Goal: Task Accomplishment & Management: Complete application form

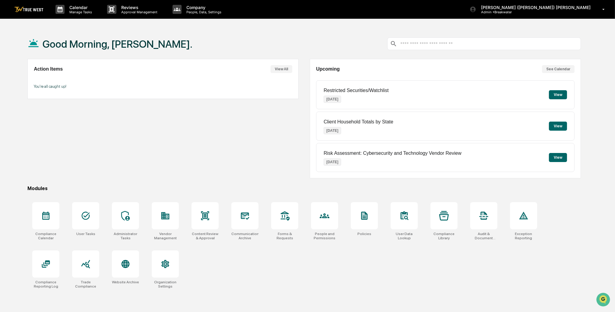
click at [568, 72] on button "See Calendar" at bounding box center [558, 69] width 33 height 8
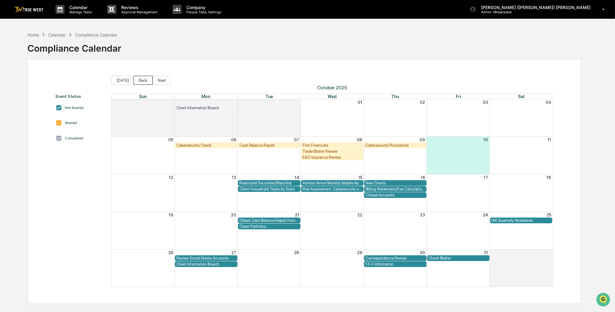
click at [140, 81] on button "Back" at bounding box center [143, 80] width 19 height 9
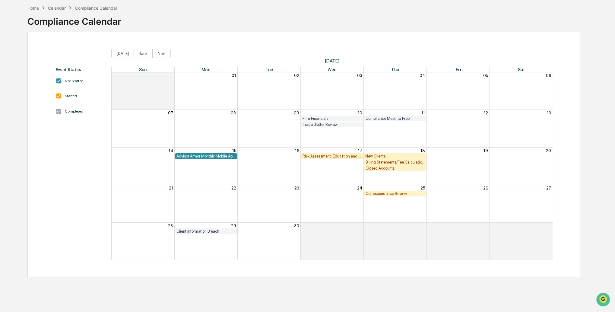
scroll to position [28, 0]
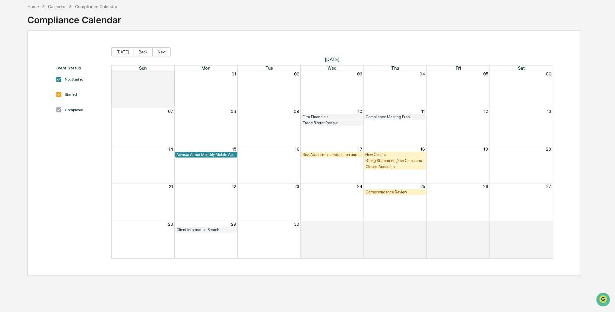
click at [328, 154] on div "Risk Assessment: Education and Training" at bounding box center [332, 154] width 59 height 5
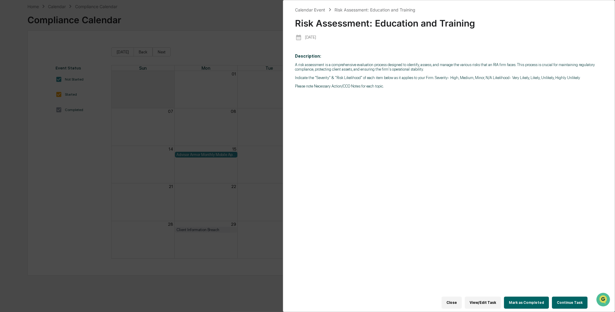
click at [532, 304] on button "Mark as Completed" at bounding box center [526, 303] width 45 height 12
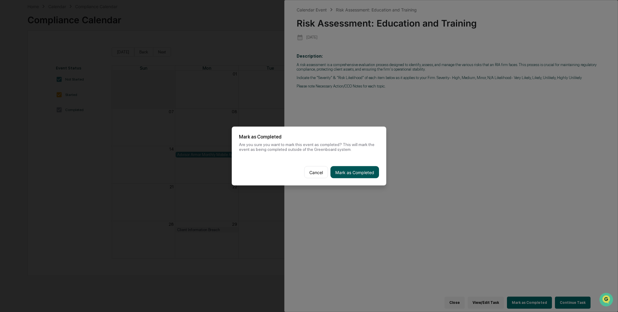
click at [363, 170] on button "Mark as Completed" at bounding box center [354, 172] width 49 height 12
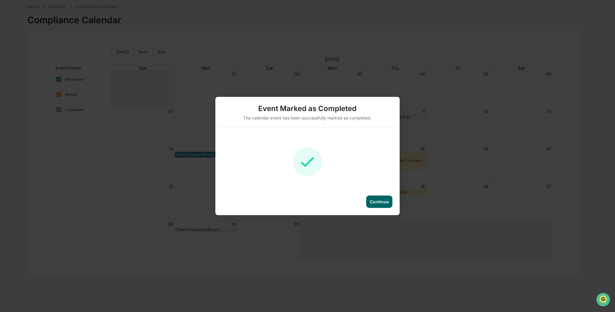
click at [388, 205] on div "Continue" at bounding box center [379, 202] width 26 height 12
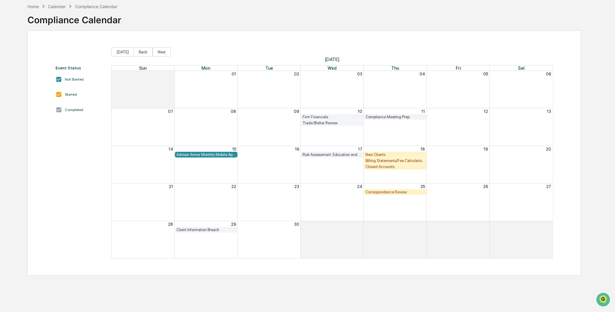
click at [67, 5] on div "Home Calendar Compliance Calendar" at bounding box center [72, 6] width 90 height 7
click at [61, 6] on div "Calendar" at bounding box center [57, 6] width 18 height 5
click at [33, 7] on div "Home" at bounding box center [32, 6] width 11 height 5
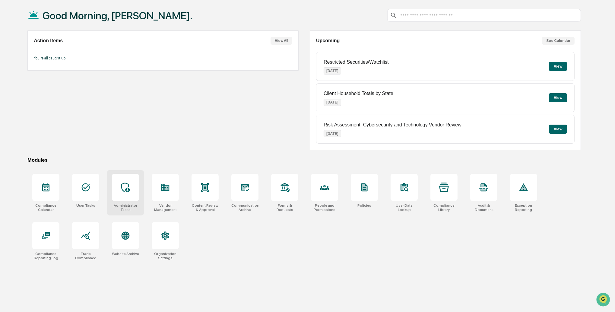
click at [129, 179] on div at bounding box center [125, 187] width 27 height 27
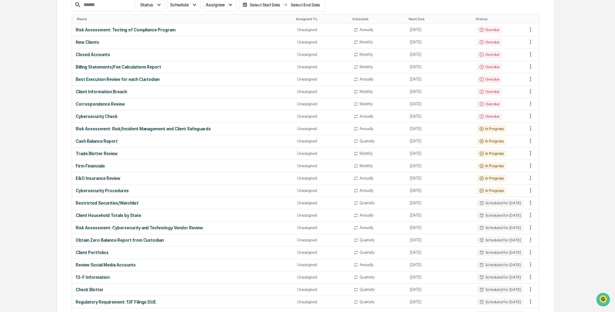
scroll to position [91, 0]
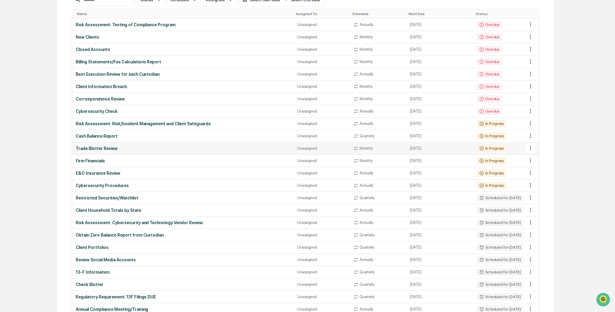
click at [532, 147] on icon at bounding box center [530, 148] width 7 height 7
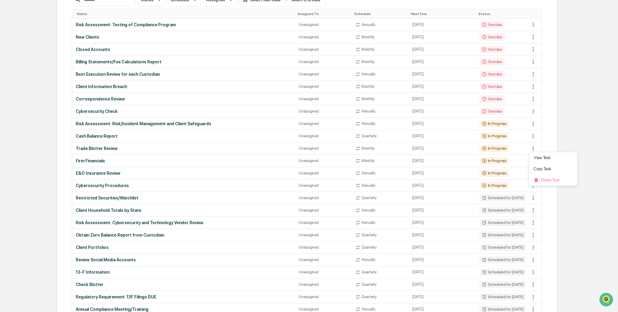
click at [564, 141] on div at bounding box center [309, 156] width 618 height 312
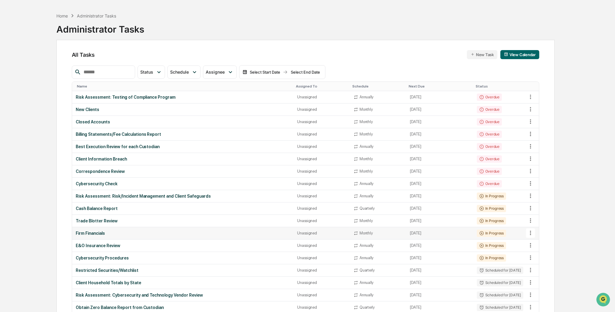
scroll to position [19, 0]
click at [156, 96] on div "Risk Assessment: Testing of Compliance Program" at bounding box center [183, 97] width 215 height 5
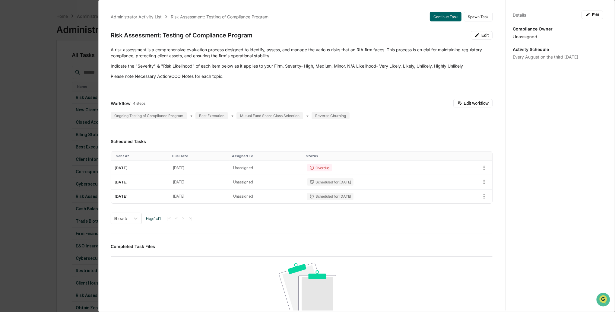
click at [37, 93] on div "Administrator Activity List Risk Assessment: Testing of Compliance Program Cont…" at bounding box center [307, 156] width 615 height 312
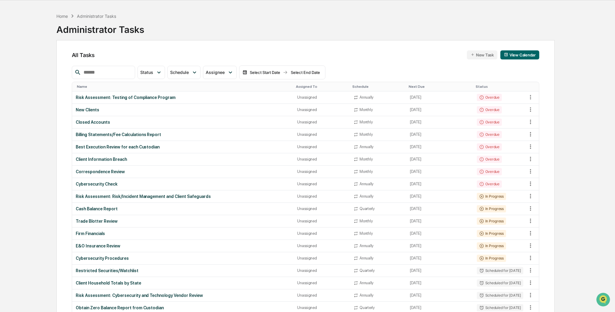
scroll to position [19, 0]
click at [530, 97] on icon at bounding box center [530, 97] width 7 height 7
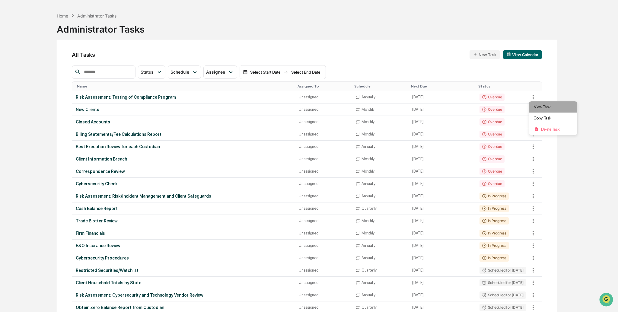
click at [535, 104] on li "View Task" at bounding box center [553, 106] width 48 height 11
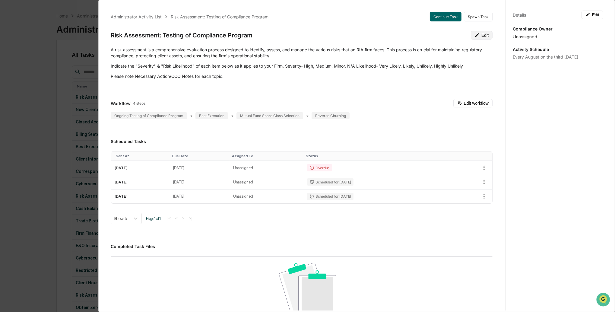
click at [483, 32] on button "Edit" at bounding box center [482, 35] width 22 height 8
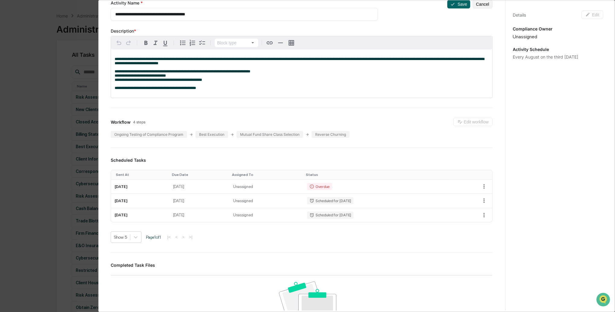
scroll to position [31, 0]
click at [482, 188] on icon "button" at bounding box center [484, 186] width 7 height 7
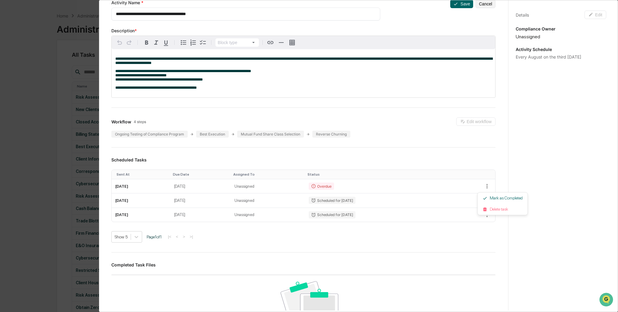
click at [467, 156] on div at bounding box center [309, 156] width 618 height 312
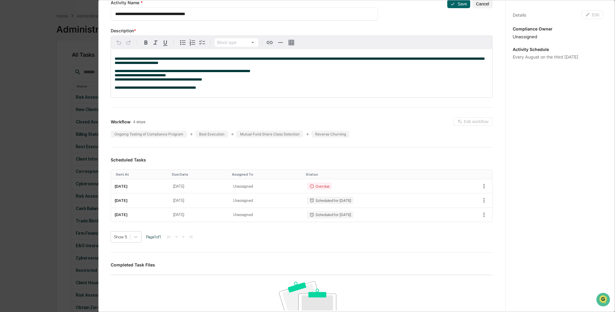
scroll to position [0, 0]
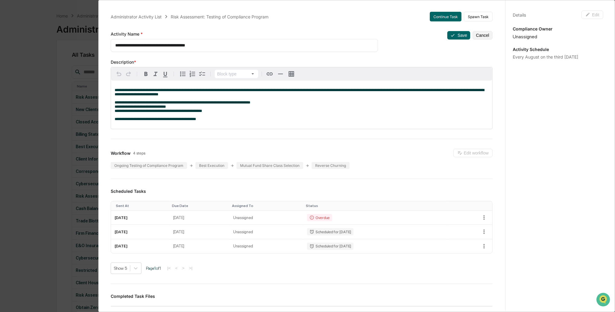
click at [38, 113] on div "**********" at bounding box center [307, 156] width 615 height 312
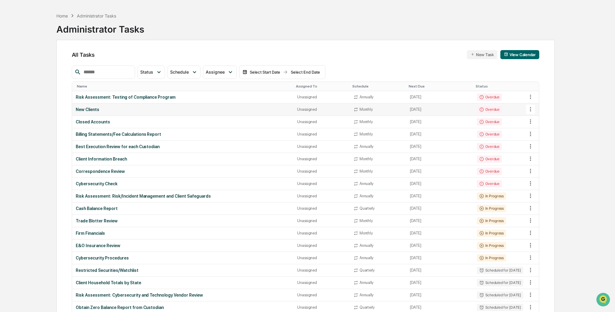
click at [109, 111] on div "New Clients" at bounding box center [183, 109] width 215 height 5
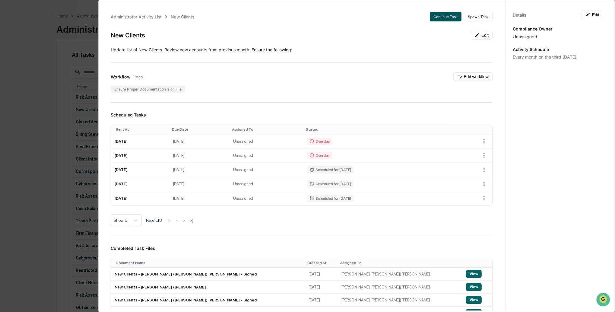
click at [441, 16] on button "Continue Task" at bounding box center [446, 17] width 32 height 10
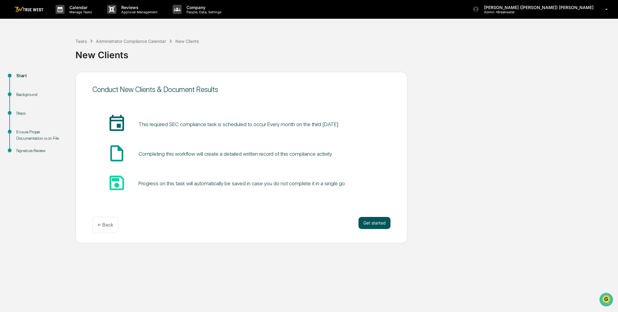
click at [372, 221] on button "Get started" at bounding box center [374, 223] width 32 height 12
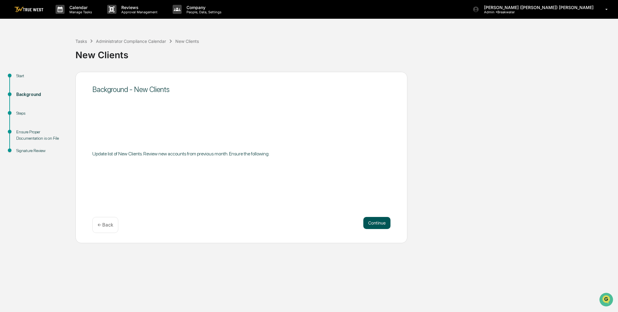
click at [364, 225] on button "Continue" at bounding box center [376, 223] width 27 height 12
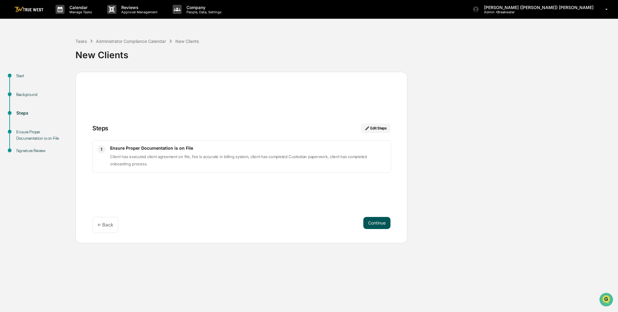
click at [370, 224] on button "Continue" at bounding box center [376, 223] width 27 height 12
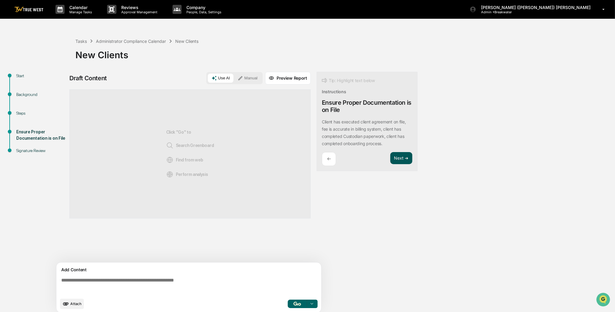
click at [398, 158] on button "Next ➔" at bounding box center [401, 158] width 22 height 12
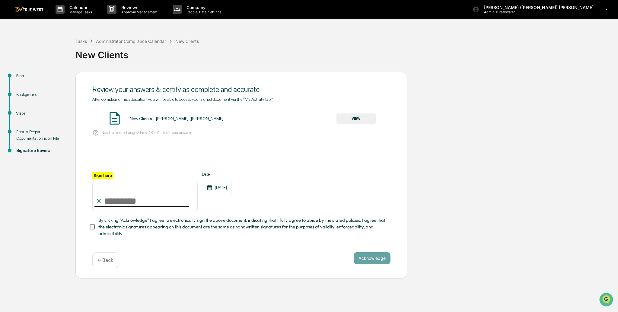
click at [368, 114] on button "VIEW" at bounding box center [355, 118] width 39 height 10
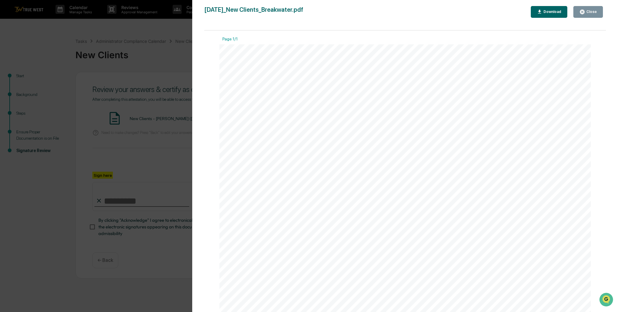
click at [588, 12] on div "Close" at bounding box center [591, 12] width 12 height 4
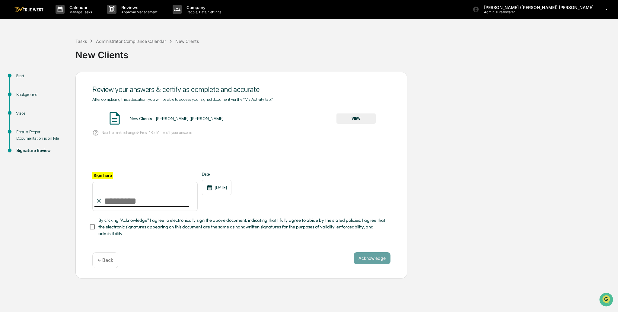
click at [145, 204] on input "Sign here" at bounding box center [144, 196] width 105 height 29
type input "**********"
click at [367, 259] on button "Acknowledge" at bounding box center [372, 258] width 37 height 12
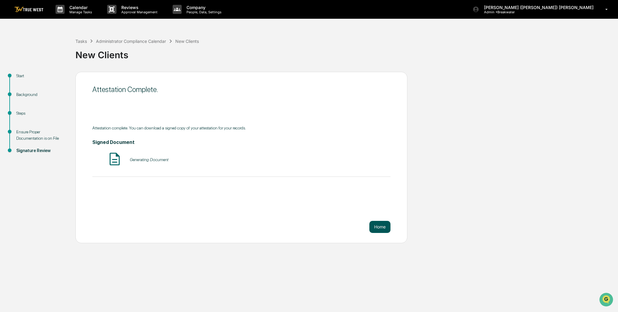
click at [382, 230] on button "Home" at bounding box center [379, 227] width 21 height 12
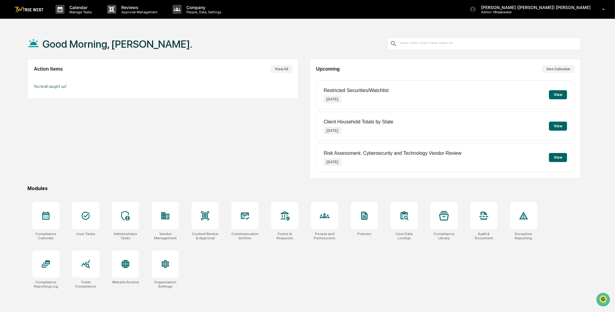
click at [558, 71] on button "See Calendar" at bounding box center [558, 69] width 33 height 8
click at [119, 215] on div at bounding box center [125, 215] width 27 height 27
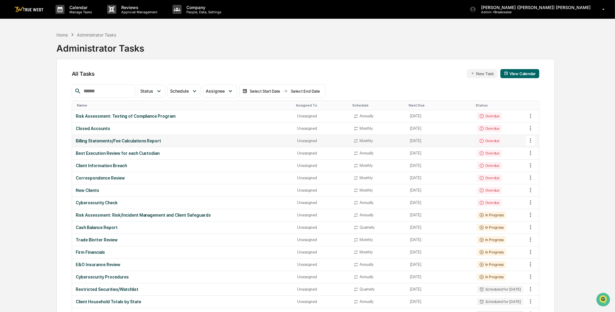
click at [103, 138] on div "Billing Statements/Fee Calculations Report" at bounding box center [183, 140] width 215 height 5
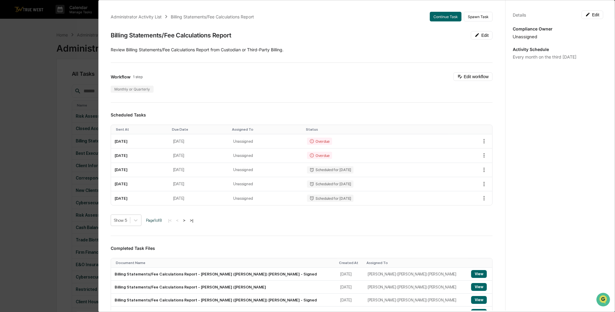
click at [446, 23] on div "Administrator Activity List Billing Statements/Fee Calculations Report Continue…" at bounding box center [301, 208] width 396 height 407
click at [446, 19] on button "Continue Task" at bounding box center [446, 17] width 32 height 10
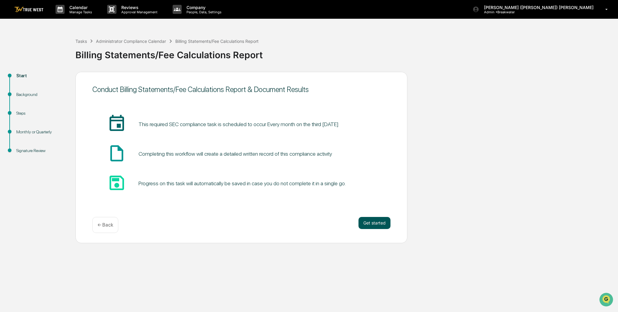
click at [375, 223] on button "Get started" at bounding box center [374, 223] width 32 height 12
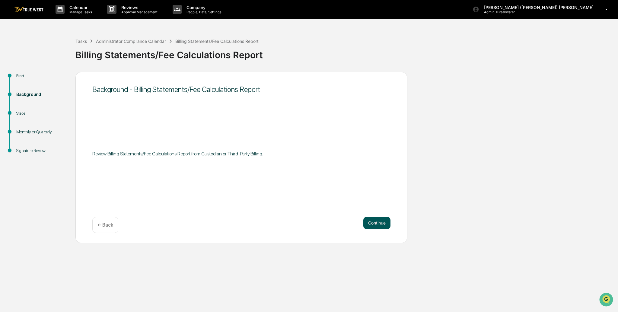
click at [375, 224] on button "Continue" at bounding box center [376, 223] width 27 height 12
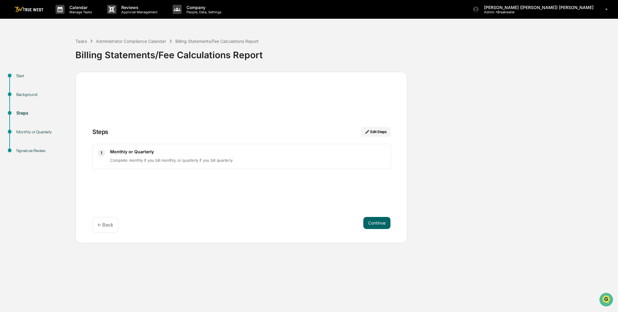
click at [375, 224] on button "Continue" at bounding box center [376, 223] width 27 height 12
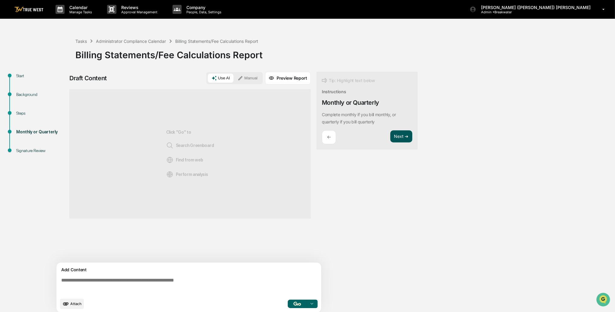
click at [403, 137] on button "Next ➔" at bounding box center [401, 136] width 22 height 12
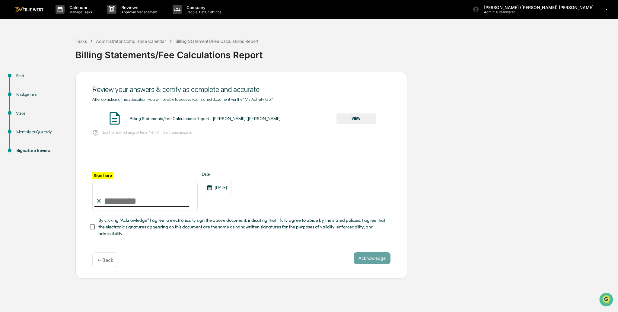
click at [358, 115] on button "VIEW" at bounding box center [355, 118] width 39 height 10
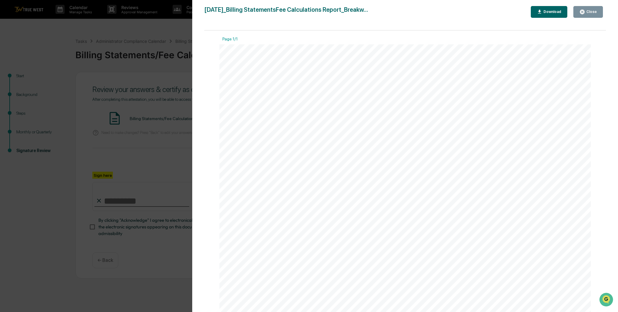
drag, startPoint x: 591, startPoint y: 11, endPoint x: 551, endPoint y: 23, distance: 42.0
click at [591, 11] on div "Close" at bounding box center [591, 12] width 12 height 4
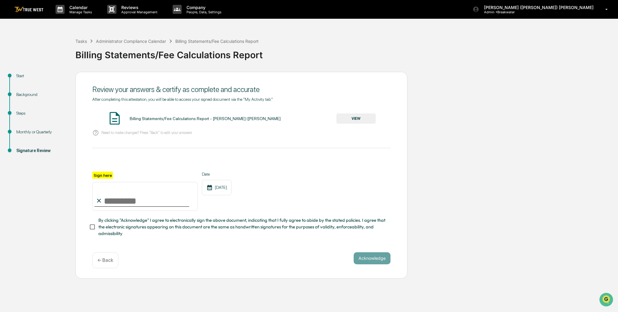
click at [135, 199] on input "Sign here" at bounding box center [144, 196] width 105 height 29
type input "**********"
click at [366, 256] on button "Acknowledge" at bounding box center [372, 258] width 37 height 12
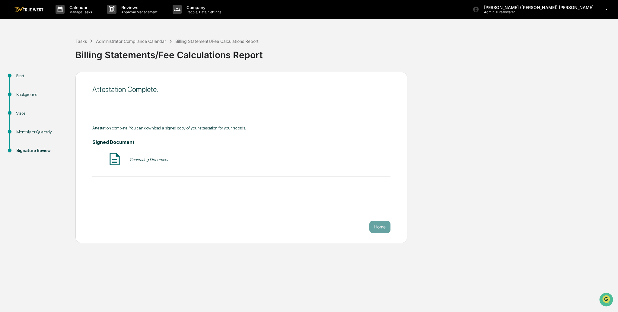
click at [381, 231] on button "Home" at bounding box center [379, 227] width 21 height 12
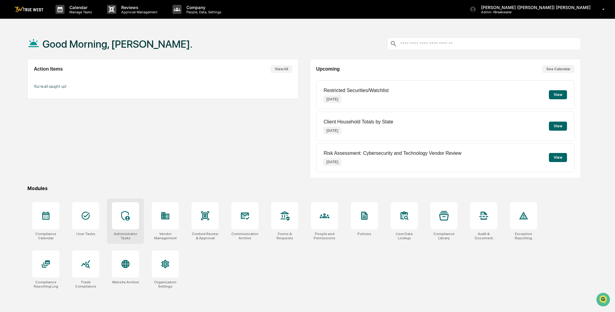
click at [129, 222] on div at bounding box center [125, 215] width 27 height 27
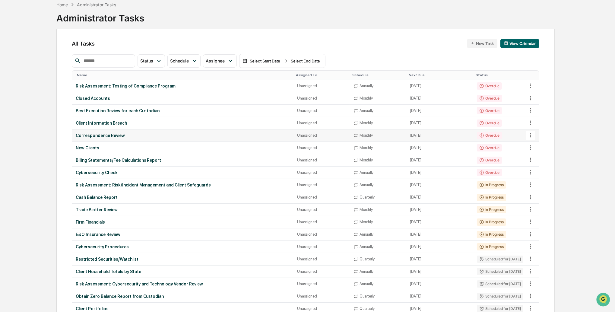
scroll to position [34, 0]
